Goal: Information Seeking & Learning: Find specific fact

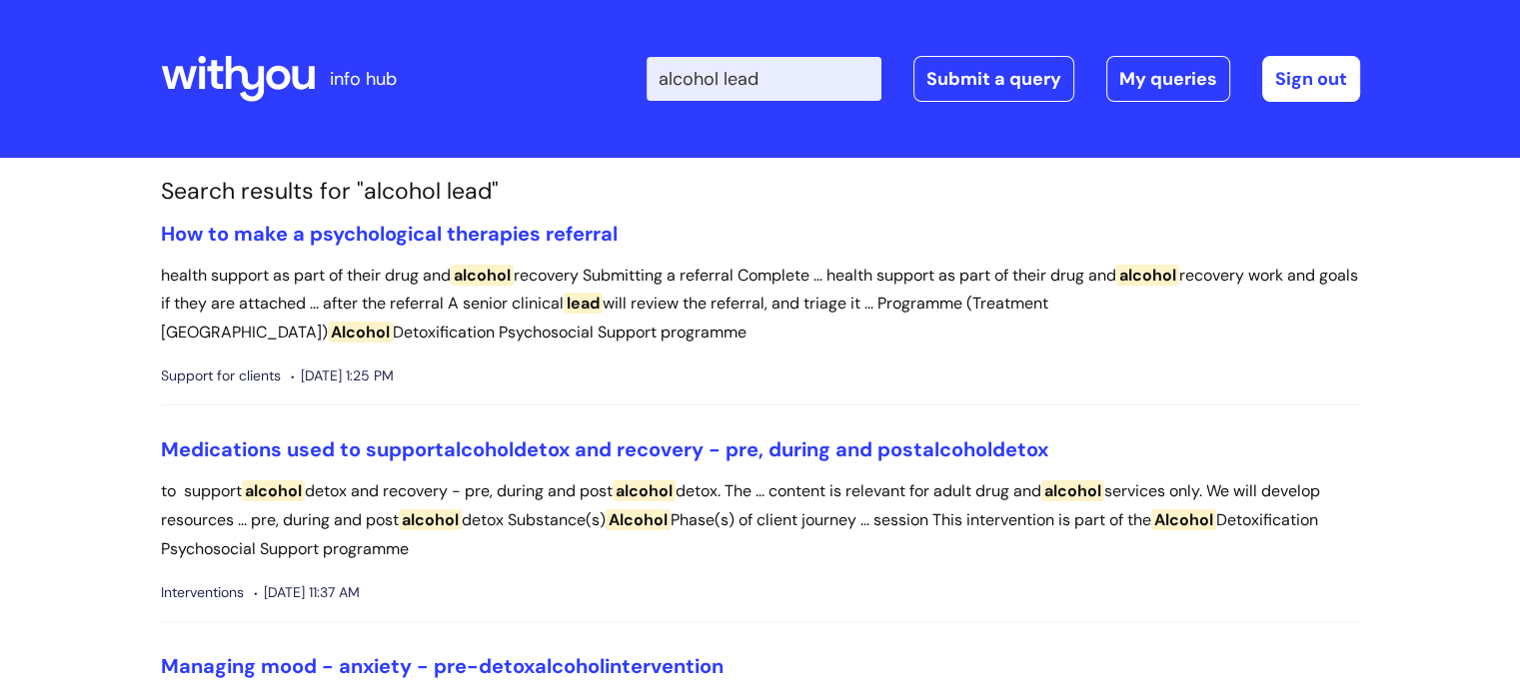
click at [789, 81] on input "alcohol lead" at bounding box center [763, 79] width 235 height 44
drag, startPoint x: 835, startPoint y: 75, endPoint x: 673, endPoint y: 77, distance: 161.9
click at [673, 77] on input "alcohol lead" at bounding box center [763, 79] width 235 height 44
type input "="
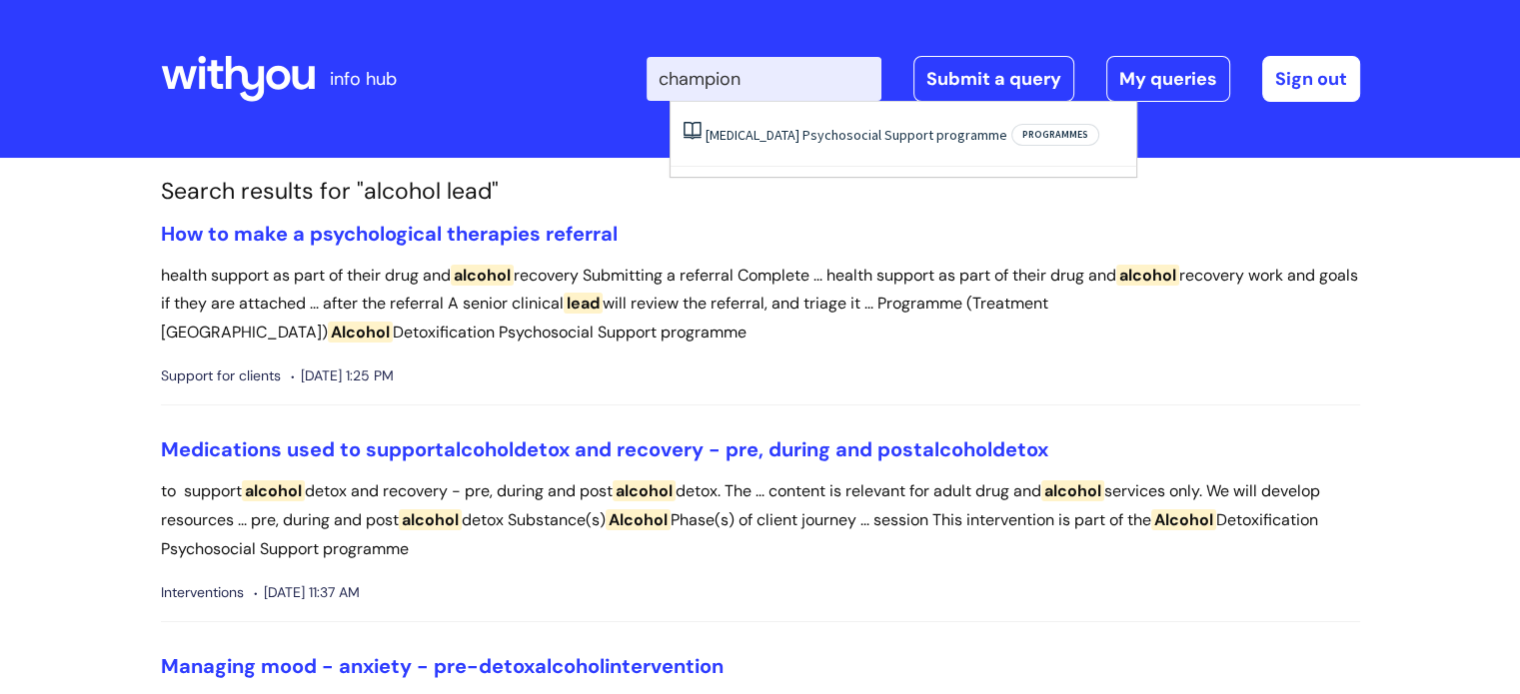
type input "champion"
click button "Search" at bounding box center [0, 0] width 0 height 0
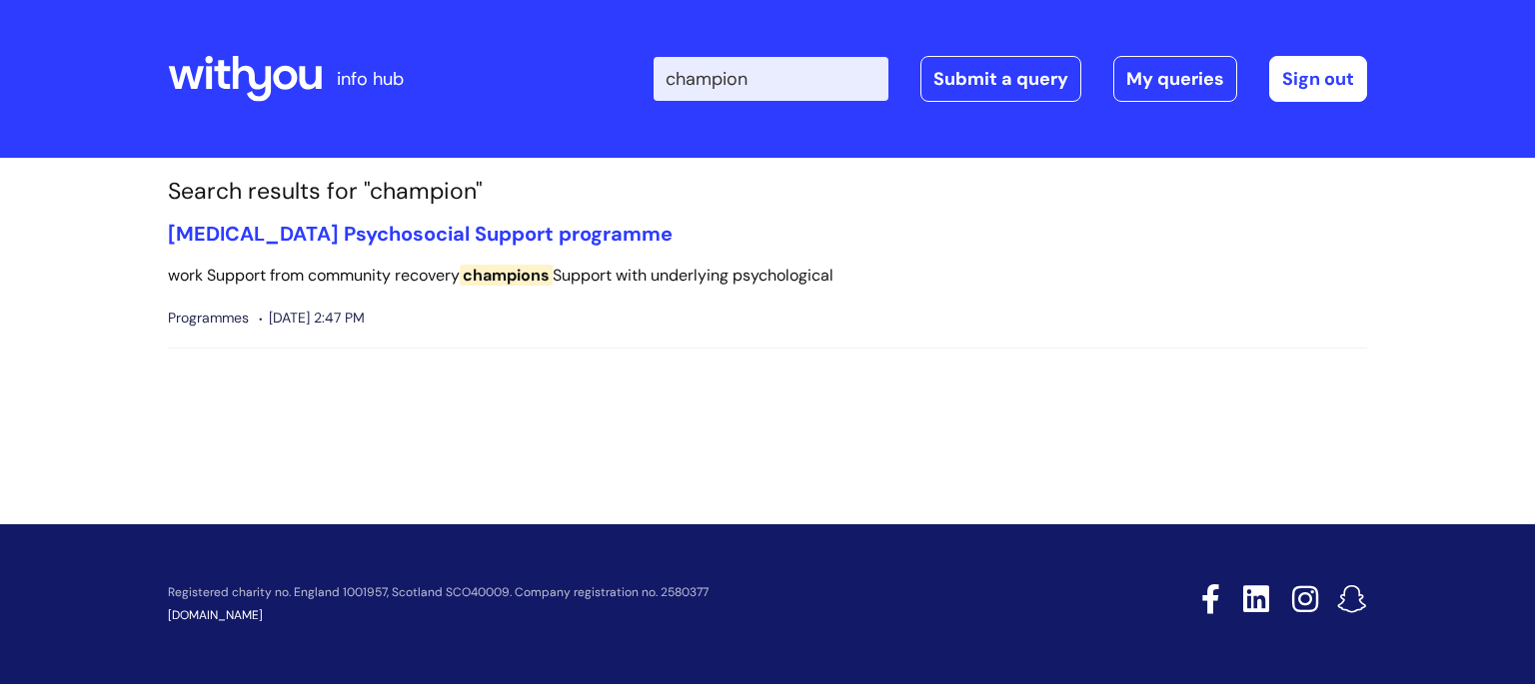
drag, startPoint x: 784, startPoint y: 87, endPoint x: 691, endPoint y: 91, distance: 93.0
click at [691, 91] on input "champion" at bounding box center [770, 79] width 235 height 44
type input "w"
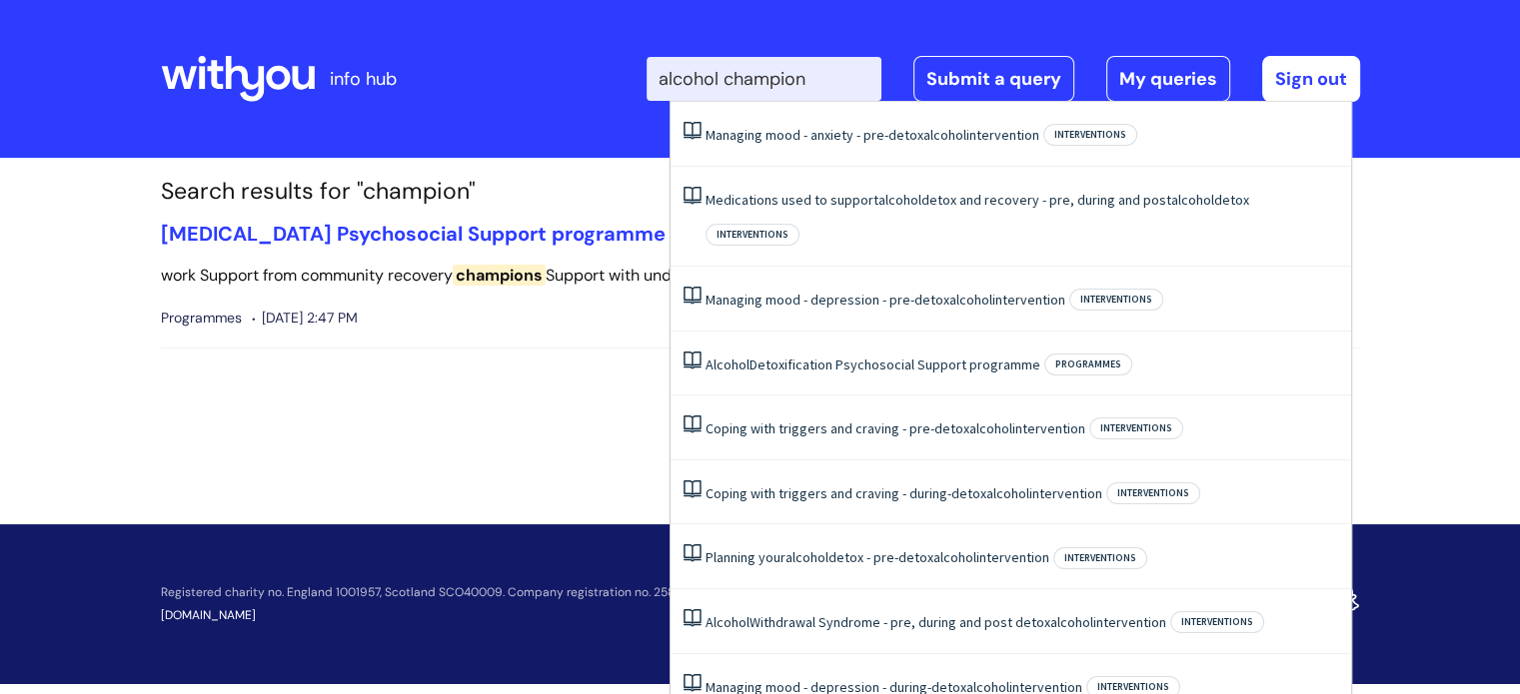
type input "alcohol champion"
click button "Search" at bounding box center [0, 0] width 0 height 0
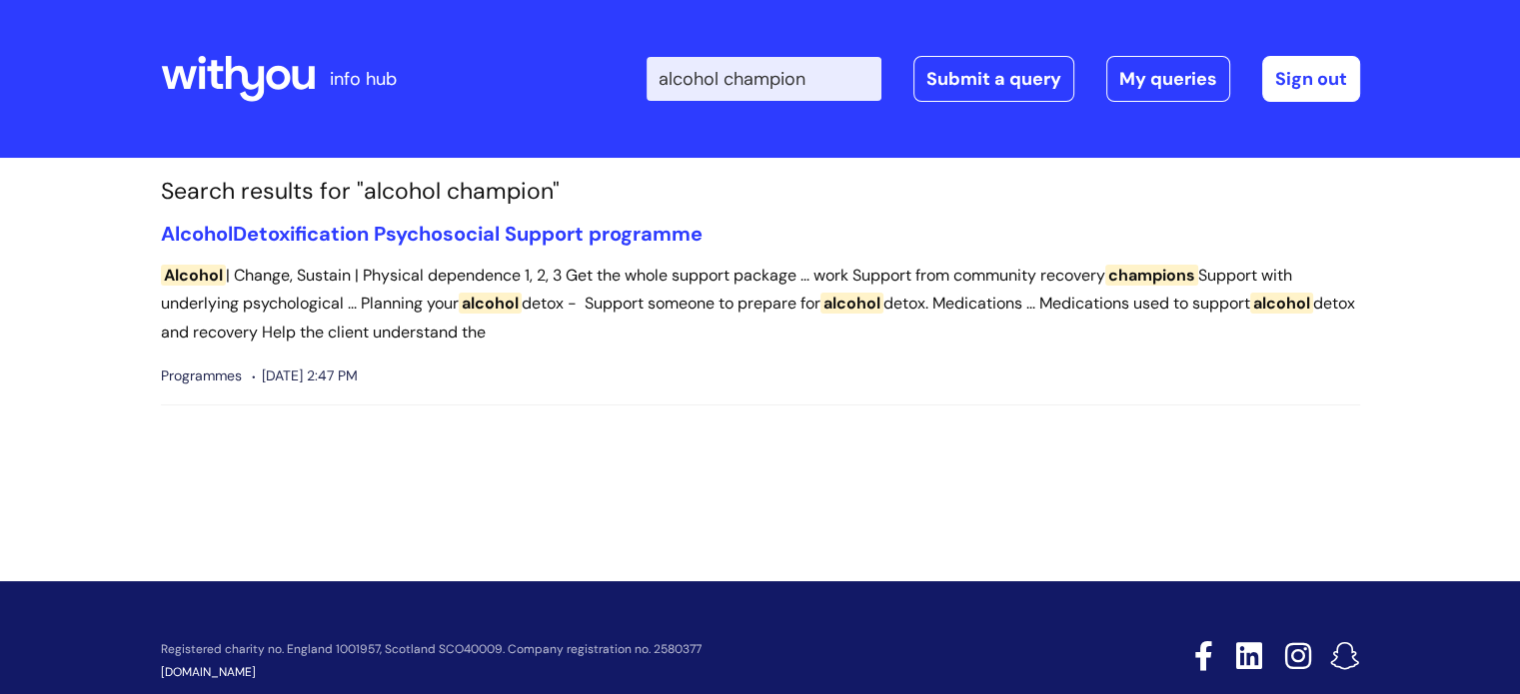
drag, startPoint x: 825, startPoint y: 81, endPoint x: 686, endPoint y: 83, distance: 138.9
click at [686, 83] on input "alcohol champion" at bounding box center [763, 79] width 235 height 44
type input "e"
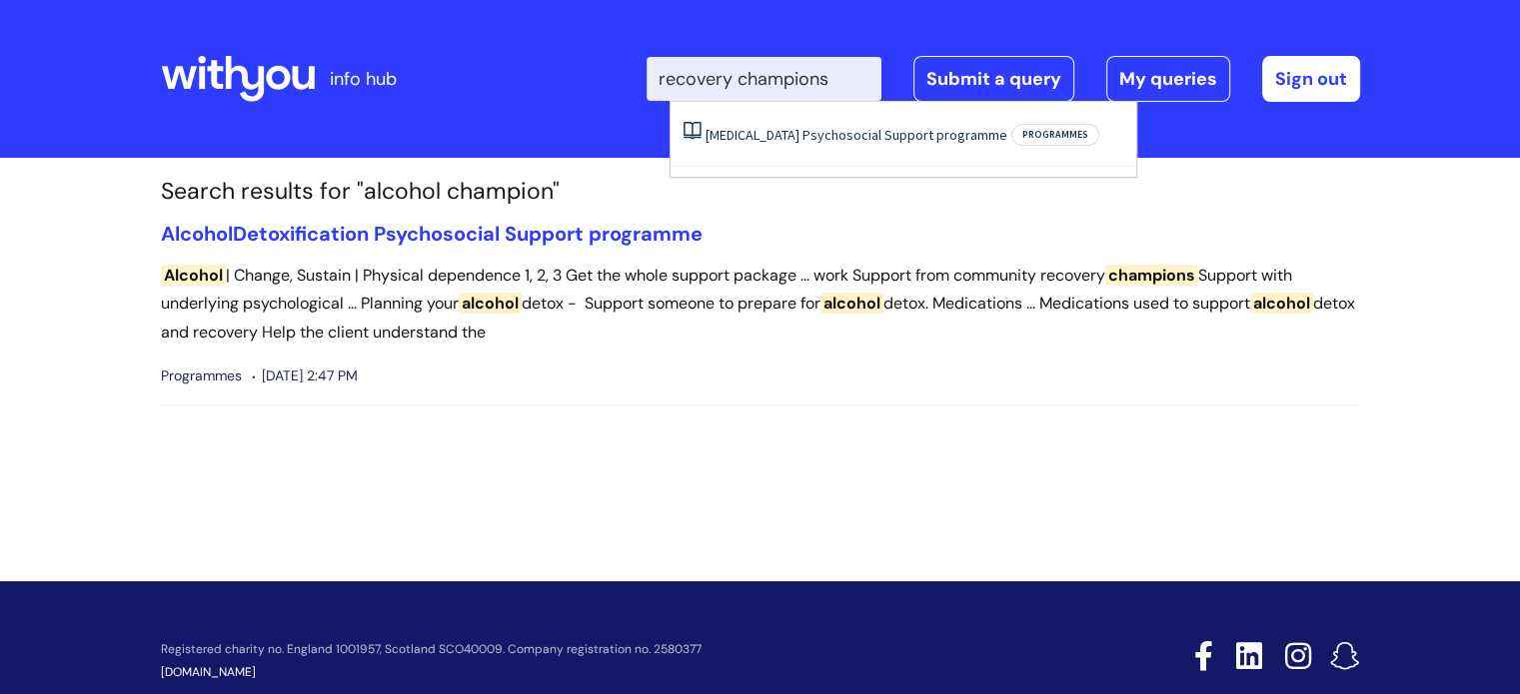
type input "recovery champions"
click button "Search" at bounding box center [0, 0] width 0 height 0
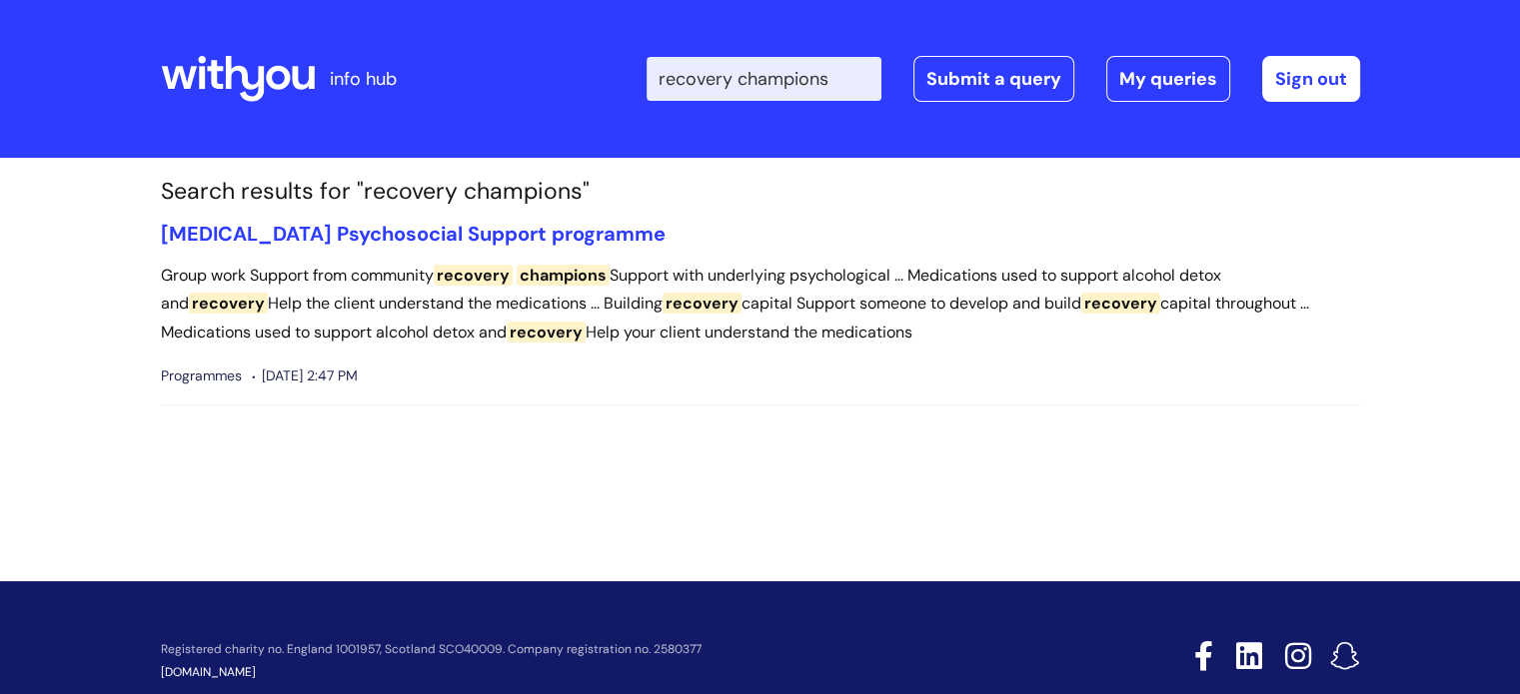
click at [868, 85] on input "recovery champions" at bounding box center [763, 79] width 235 height 44
